Goal: Transaction & Acquisition: Purchase product/service

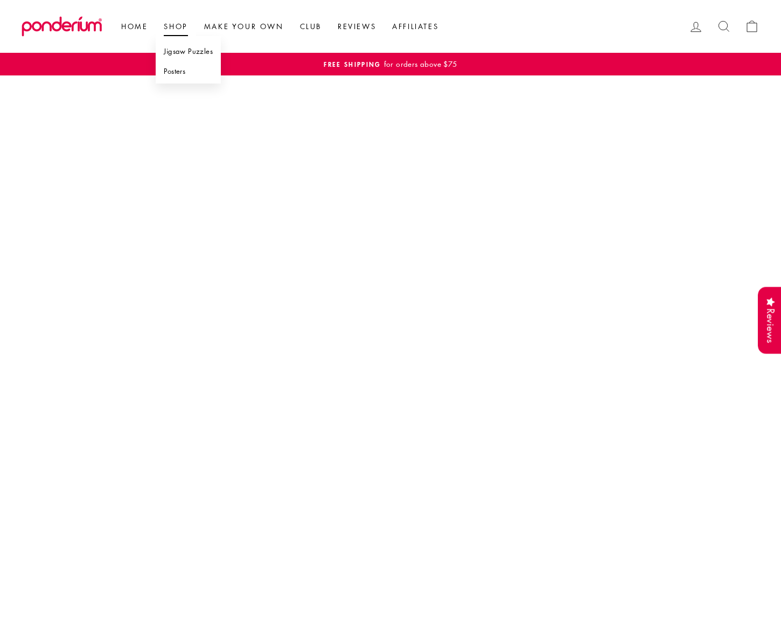
click at [178, 27] on link "Shop" at bounding box center [176, 26] width 40 height 19
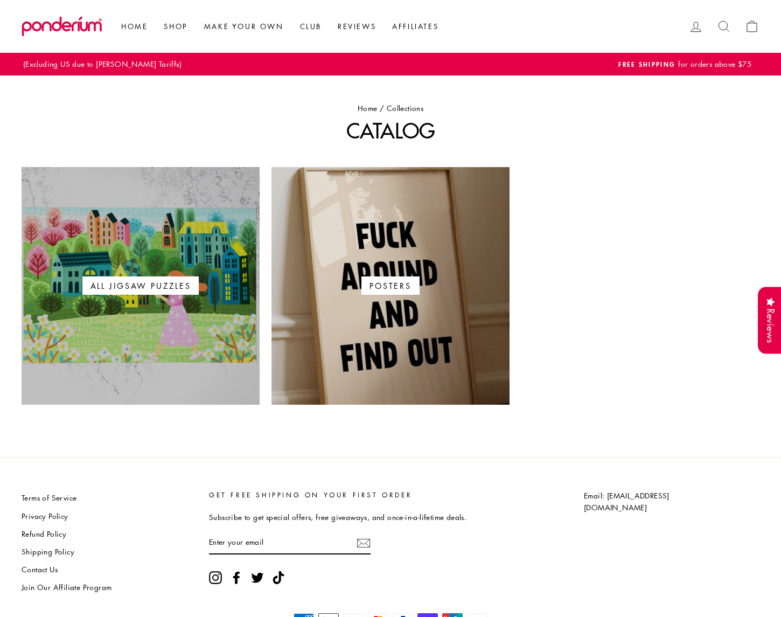
click at [170, 269] on link "All Jigsaw Puzzles" at bounding box center [141, 286] width 238 height 238
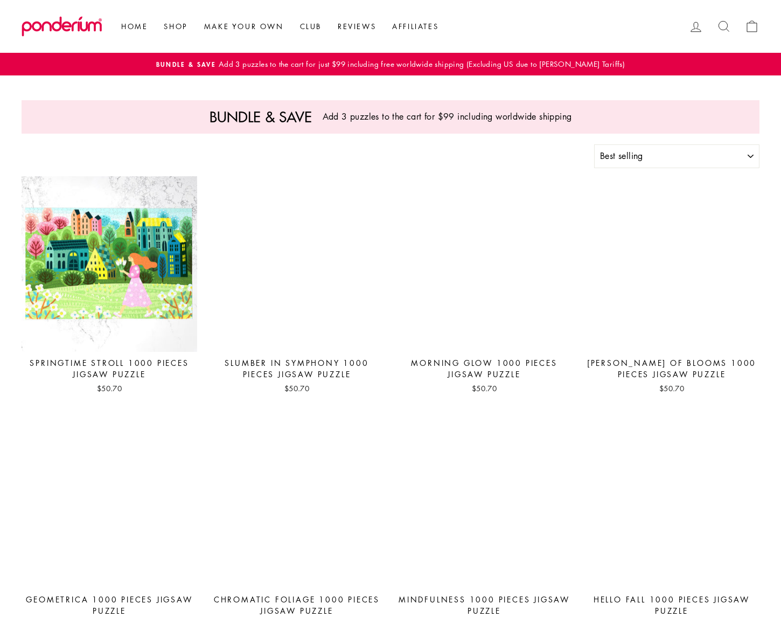
select select "best-selling"
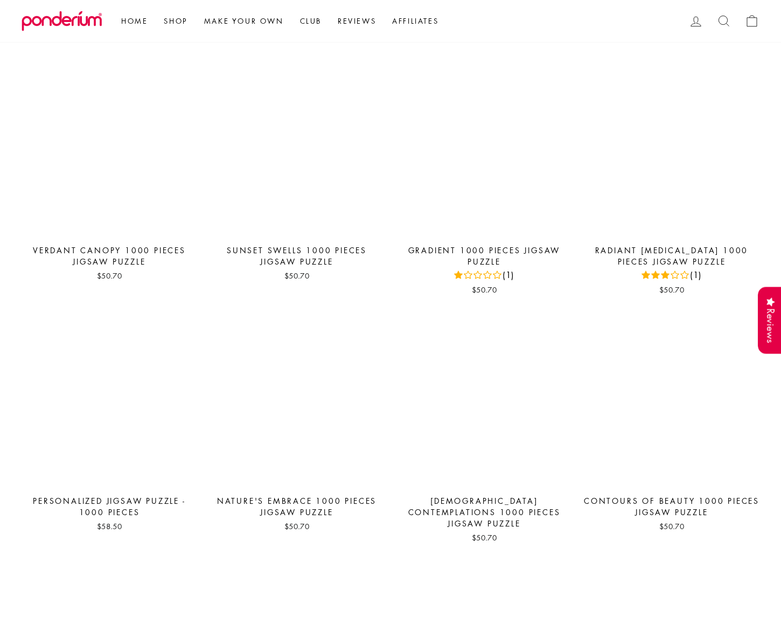
scroll to position [825, 0]
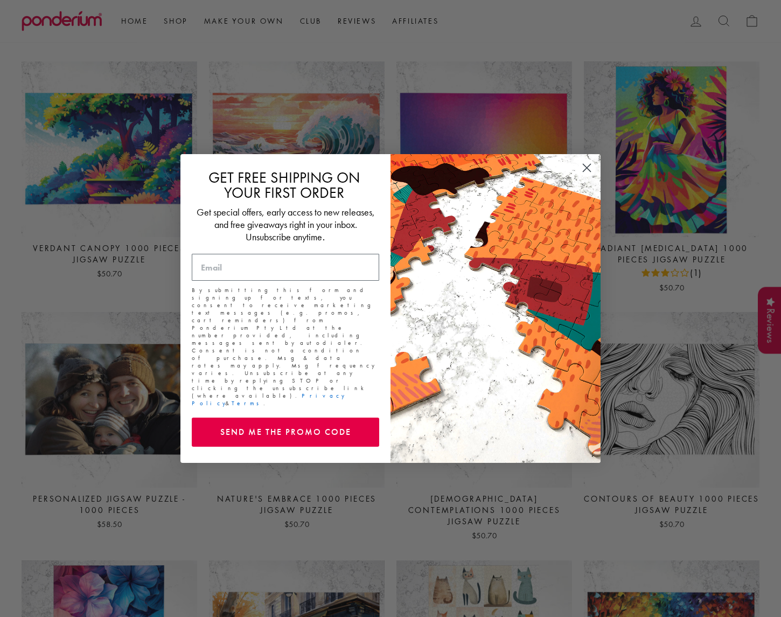
click at [588, 174] on circle "Close dialog" at bounding box center [587, 168] width 18 height 18
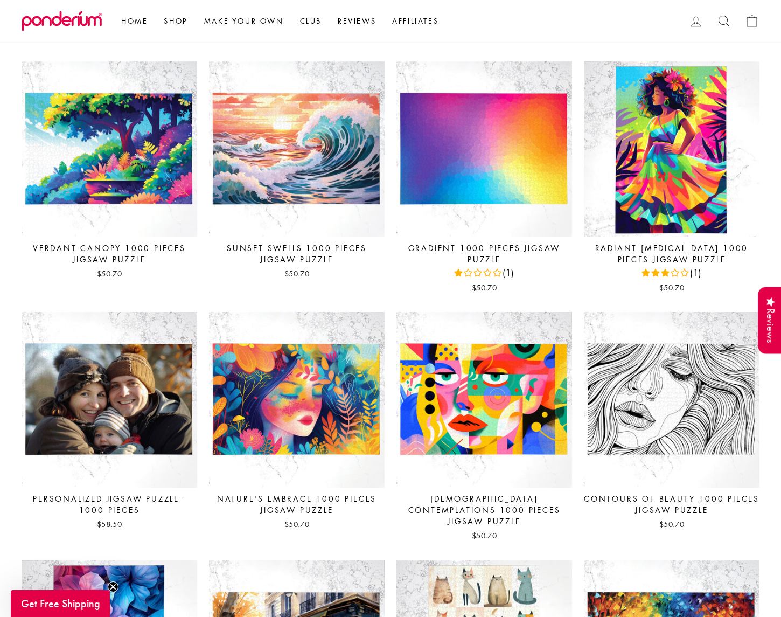
scroll to position [906, 0]
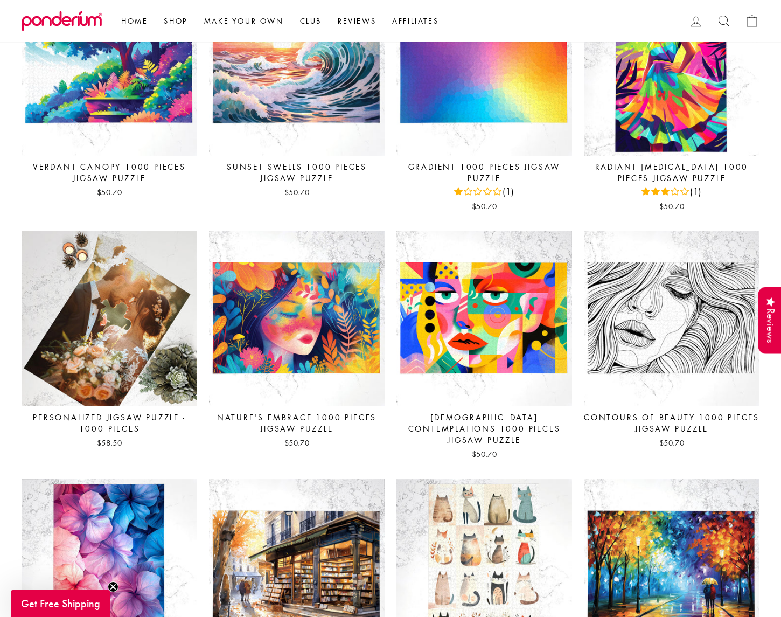
click at [115, 305] on img at bounding box center [109, 318] width 177 height 177
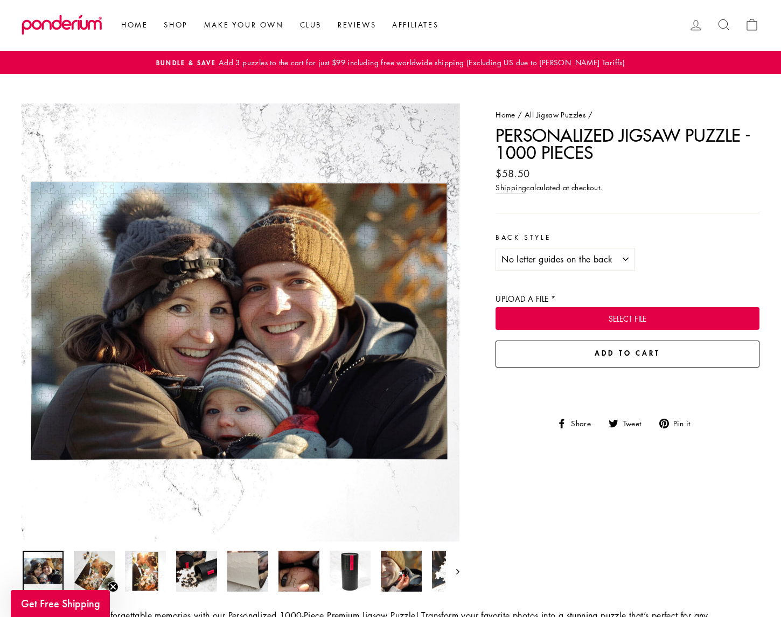
scroll to position [2, 0]
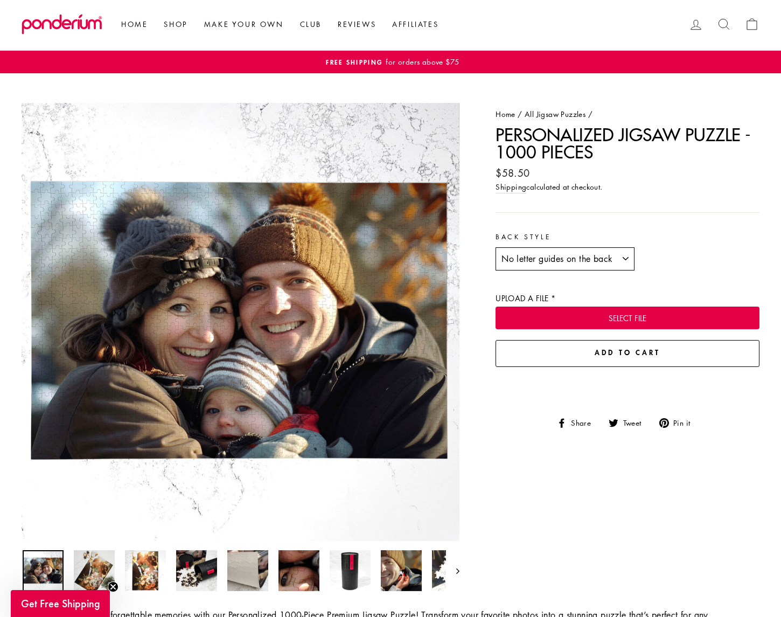
click at [626, 257] on select "No letter guides on the back With letter guides on the back" at bounding box center [565, 259] width 139 height 24
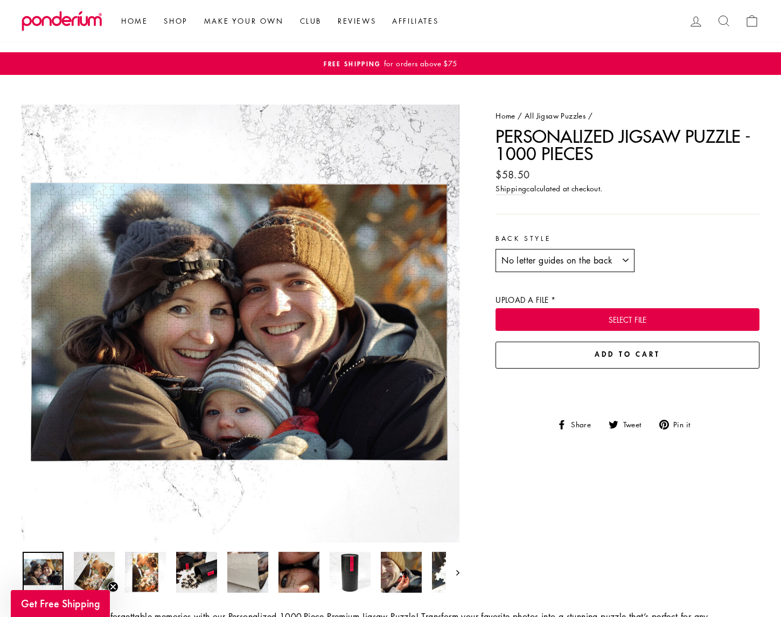
scroll to position [0, 0]
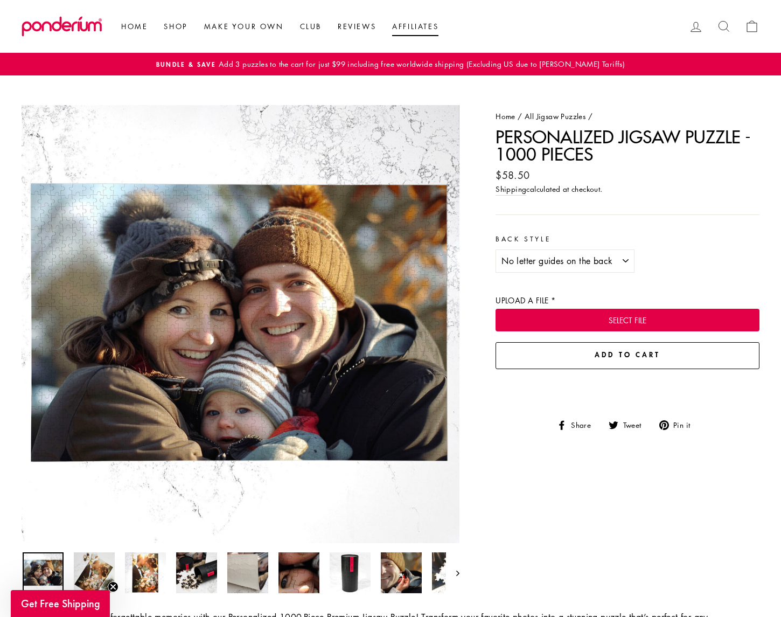
click at [410, 25] on link "Affiliates" at bounding box center [415, 26] width 63 height 19
